Goal: Task Accomplishment & Management: Use online tool/utility

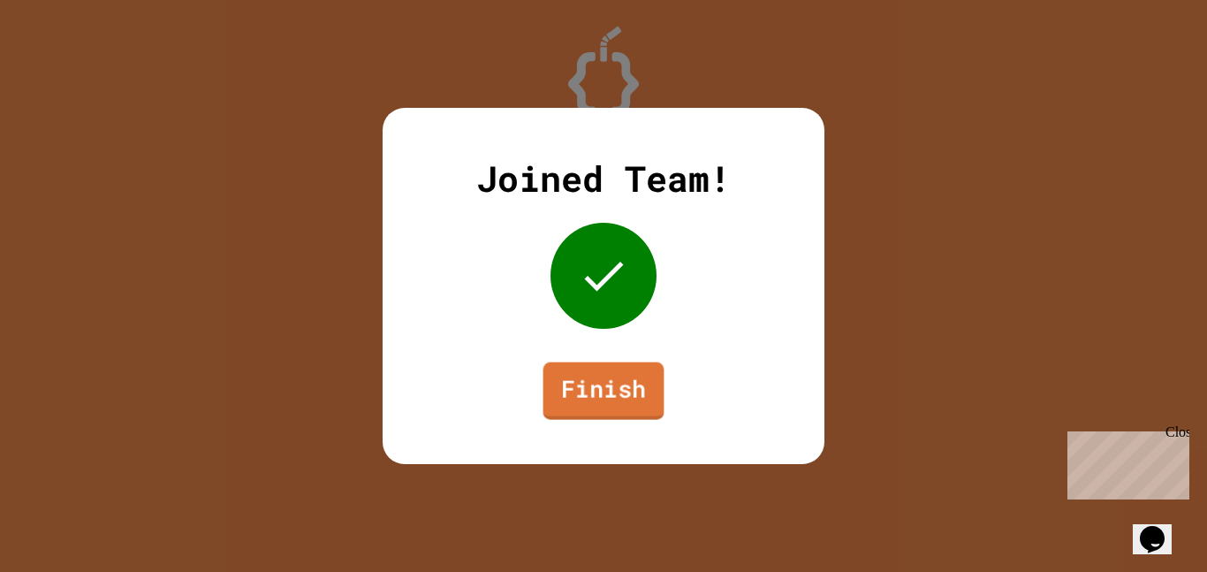
click at [609, 412] on link "Finish" at bounding box center [604, 390] width 121 height 57
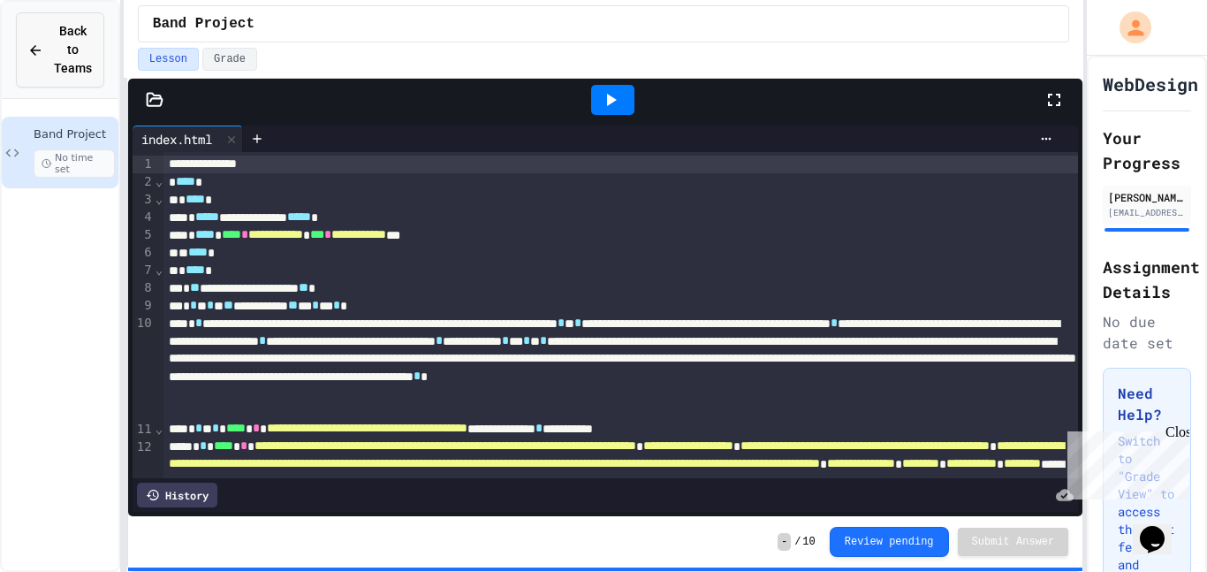
click at [68, 49] on span "Back to Teams" at bounding box center [73, 50] width 38 height 56
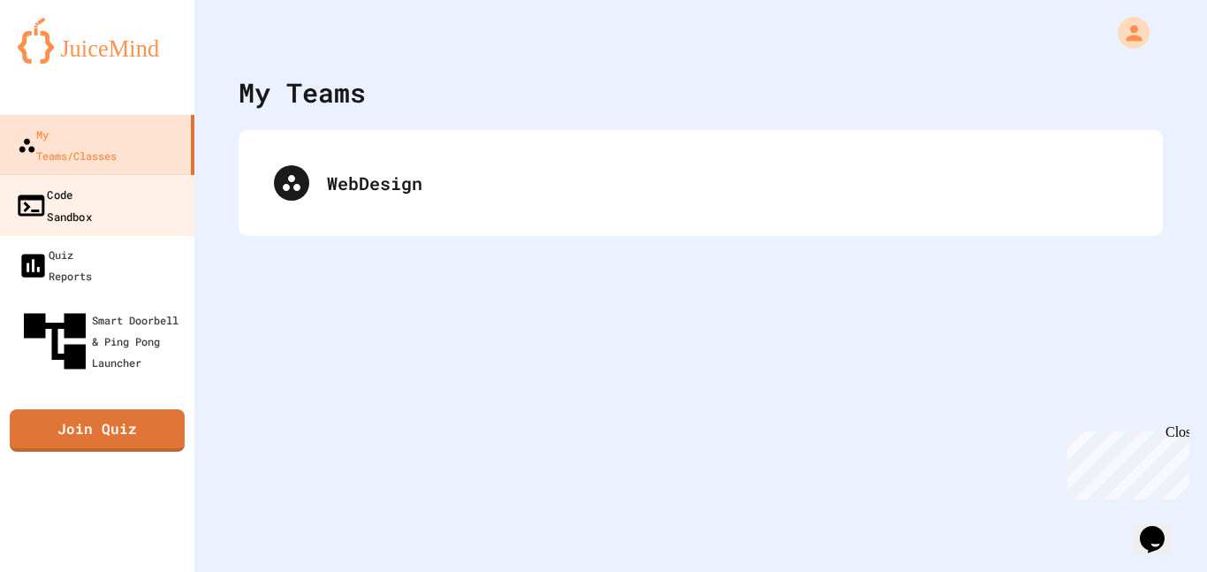
click at [177, 174] on link "Code Sandbox" at bounding box center [97, 205] width 201 height 62
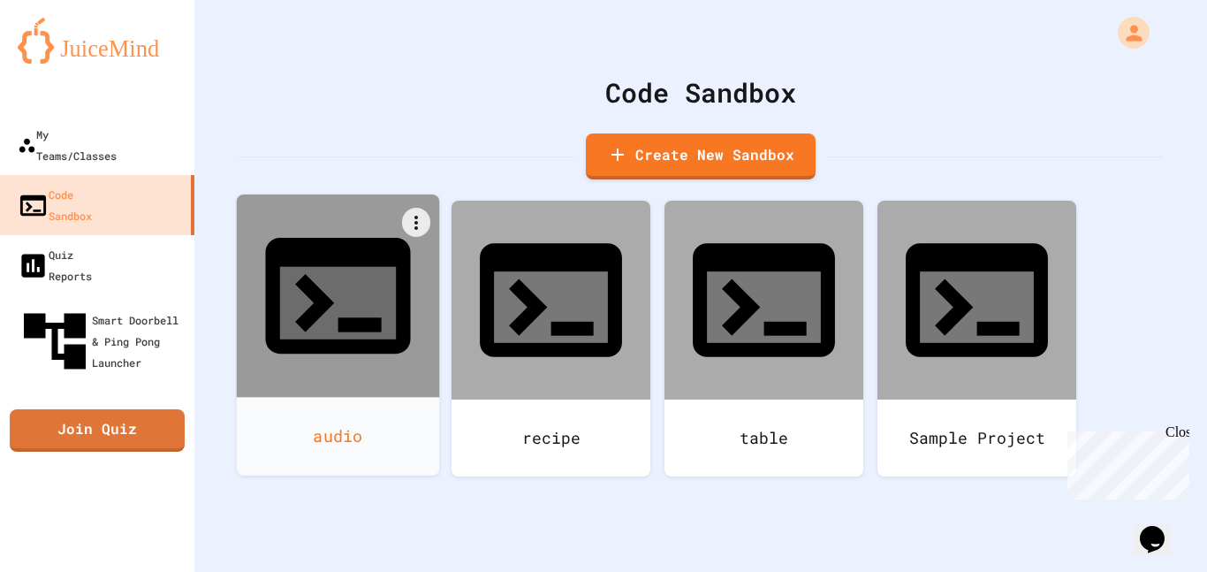
click at [309, 397] on div "audio" at bounding box center [338, 436] width 203 height 79
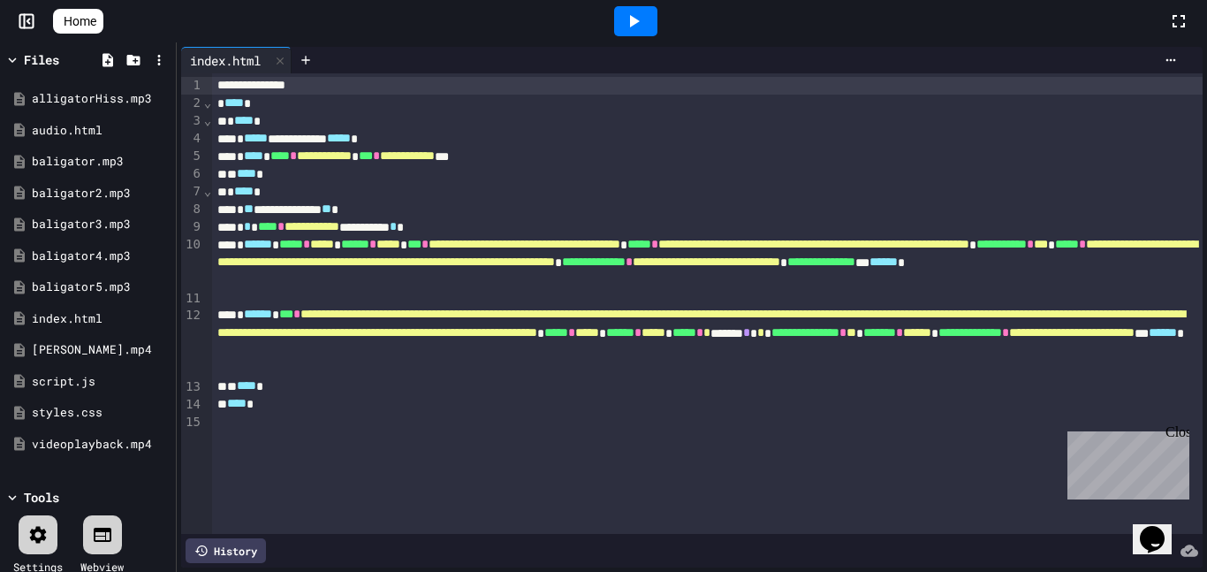
click at [103, 21] on link "Home" at bounding box center [78, 21] width 50 height 25
